Goal: Information Seeking & Learning: Learn about a topic

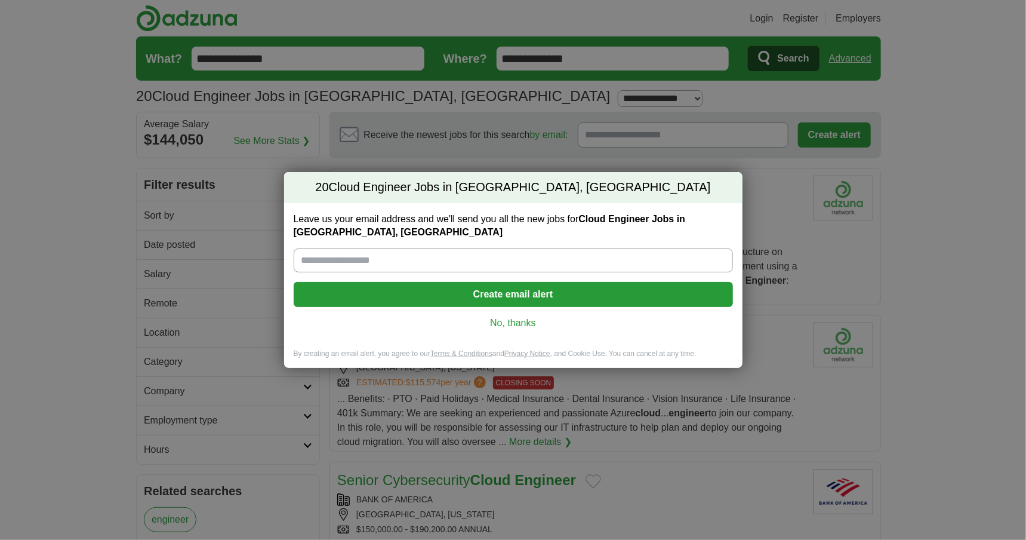
click at [510, 318] on link "No, thanks" at bounding box center [513, 322] width 420 height 13
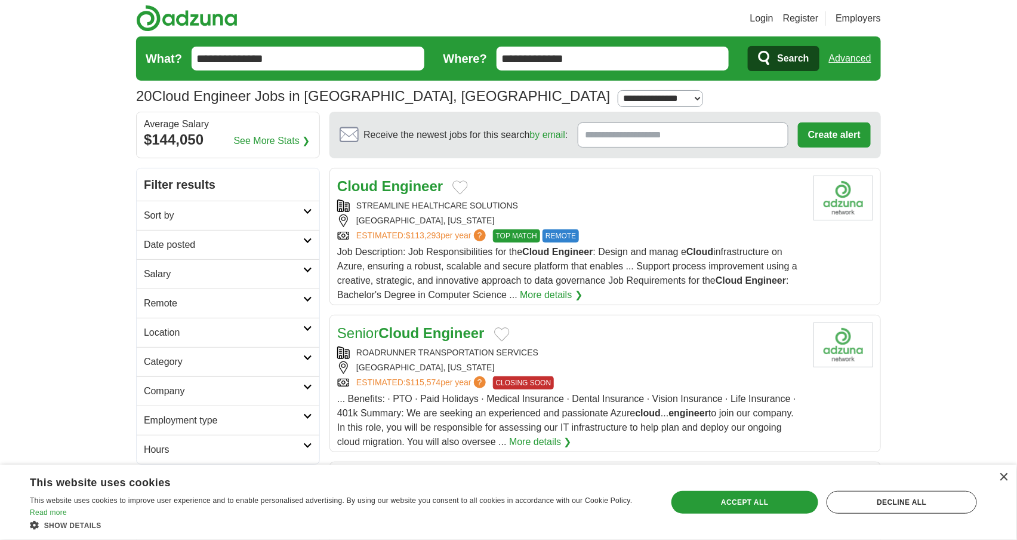
drag, startPoint x: 336, startPoint y: 171, endPoint x: 568, endPoint y: 300, distance: 265.9
click at [568, 300] on article "Cloud Engineer STREAMLINE HEALTHCARE SOLUTIONS OAK BROOK, ILLINOIS ESTIMATED: $…" at bounding box center [606, 236] width 552 height 137
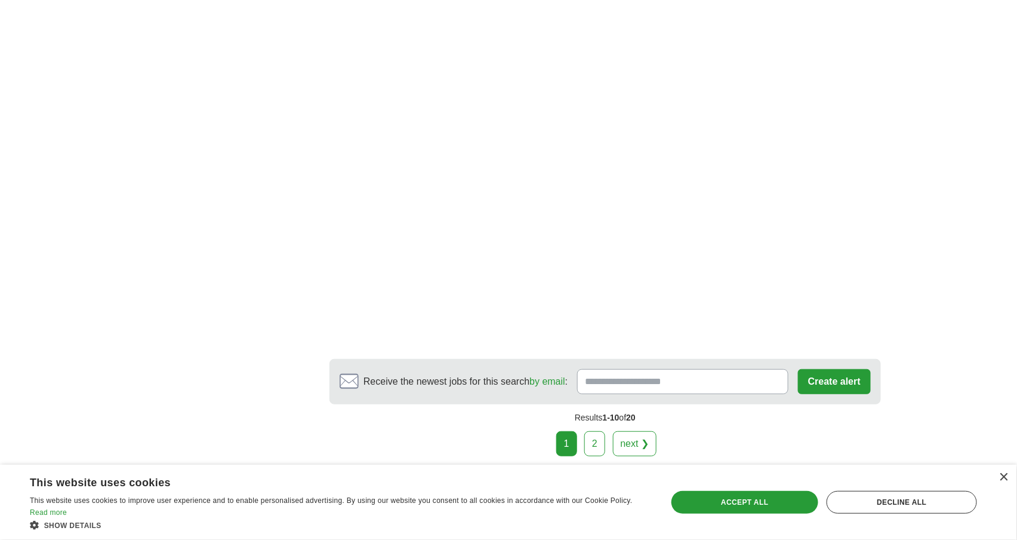
scroll to position [1851, 0]
click at [634, 430] on link "next ❯" at bounding box center [635, 442] width 44 height 25
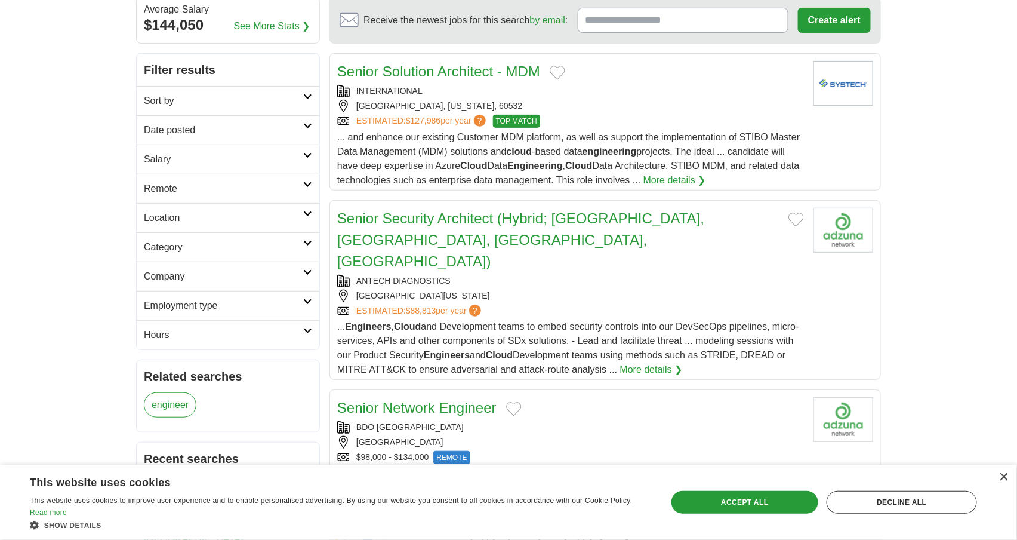
scroll to position [60, 0]
